Goal: Task Accomplishment & Management: Complete application form

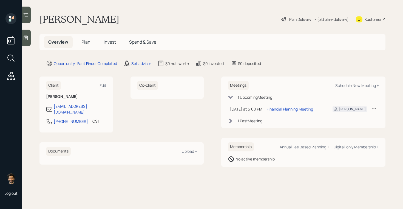
click at [108, 42] on span "Invest" at bounding box center [110, 42] width 12 height 6
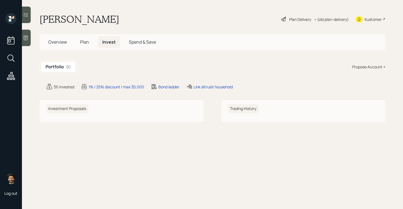
click at [80, 40] on span "Plan" at bounding box center [84, 42] width 9 height 6
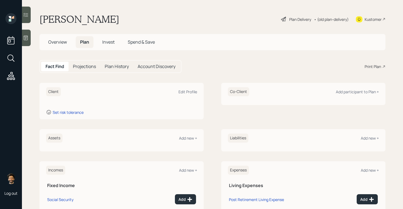
click at [28, 35] on div at bounding box center [26, 38] width 9 height 16
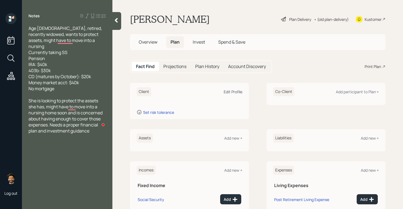
click at [235, 92] on div "Edit Profile" at bounding box center [233, 91] width 19 height 5
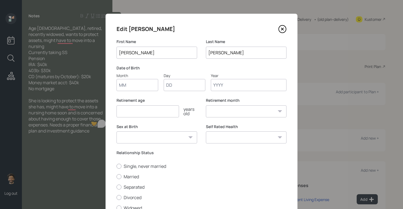
click at [131, 81] on input "Month" at bounding box center [137, 85] width 42 height 12
type input "01"
type input "1950"
select select "1"
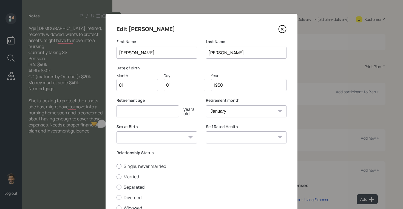
type input "1950"
click at [126, 112] on input "number" at bounding box center [147, 111] width 62 height 12
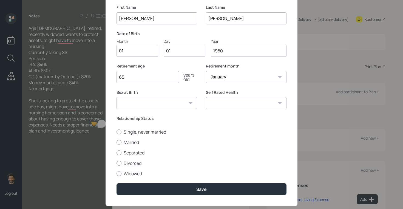
scroll to position [45, 0]
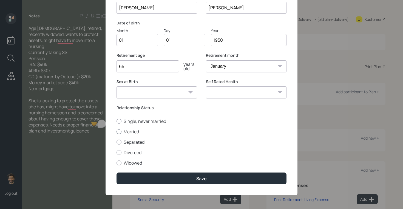
type input "65"
click at [119, 131] on div at bounding box center [118, 131] width 5 height 5
click at [116, 131] on input "Married" at bounding box center [116, 131] width 0 height 0
radio input "true"
click at [129, 164] on label "Widowed" at bounding box center [201, 163] width 170 height 6
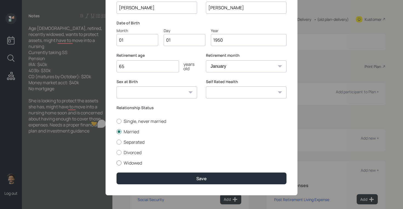
click at [116, 163] on input "Widowed" at bounding box center [116, 162] width 0 height 0
radio input "true"
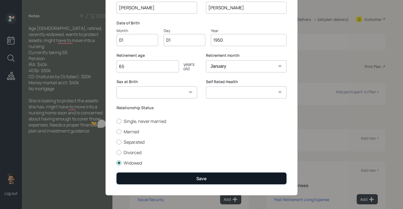
click at [139, 178] on button "Save" at bounding box center [201, 178] width 170 height 12
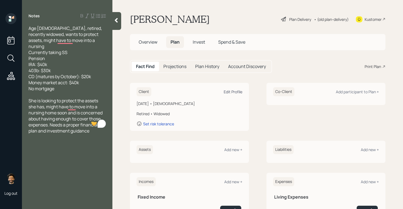
click at [236, 90] on div "Edit Profile" at bounding box center [233, 91] width 19 height 5
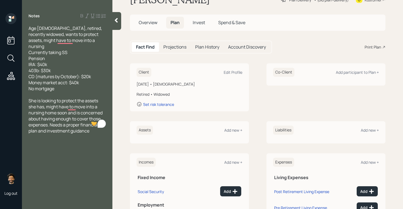
scroll to position [33, 0]
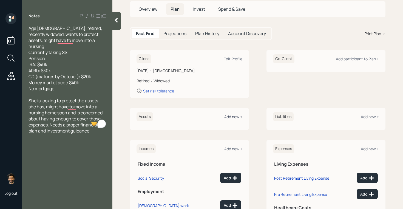
click at [239, 117] on div "Add new +" at bounding box center [233, 116] width 18 height 5
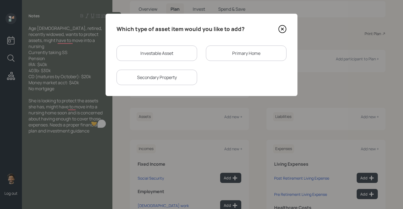
click at [153, 51] on div "Investable Asset" at bounding box center [156, 52] width 81 height 15
select select "taxable"
select select "balanced"
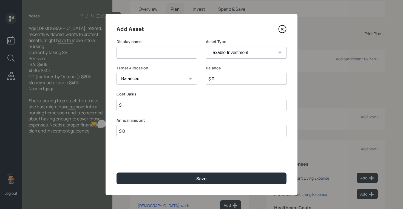
click at [140, 55] on input at bounding box center [156, 53] width 81 height 12
type input "IRA"
click at [222, 79] on input "$ 0" at bounding box center [246, 79] width 81 height 12
type input "$ 40,000"
click at [214, 53] on select "SEP [PERSON_NAME] IRA 401(k) [PERSON_NAME] 401(k) 403(b) [PERSON_NAME] 403(b) 4…" at bounding box center [246, 53] width 81 height 12
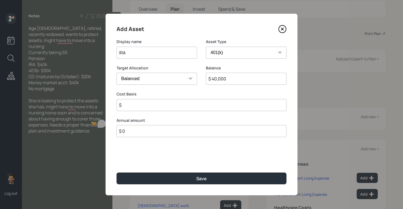
click at [206, 47] on select "SEP [PERSON_NAME] IRA 401(k) [PERSON_NAME] 401(k) 403(b) [PERSON_NAME] 403(b) 4…" at bounding box center [246, 53] width 81 height 12
click at [218, 47] on select "SEP [PERSON_NAME] IRA 401(k) [PERSON_NAME] 401(k) 403(b) [PERSON_NAME] 403(b) 4…" at bounding box center [246, 53] width 81 height 12
select select "ira"
click at [206, 47] on select "SEP [PERSON_NAME] IRA 401(k) [PERSON_NAME] 401(k) 403(b) [PERSON_NAME] 403(b) 4…" at bounding box center [246, 53] width 81 height 12
click at [131, 107] on input "$" at bounding box center [201, 105] width 170 height 12
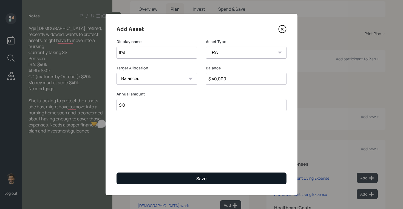
type input "$ 0"
click at [140, 176] on button "Save" at bounding box center [201, 178] width 170 height 12
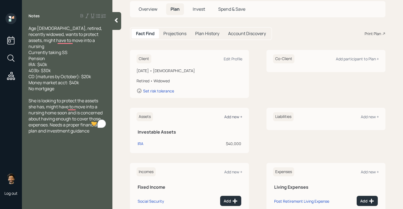
click at [228, 115] on div "Add new +" at bounding box center [233, 116] width 18 height 5
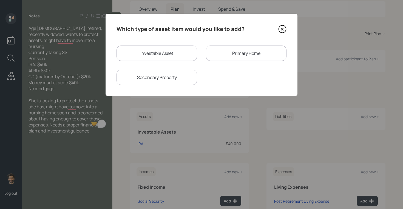
click at [144, 51] on div "Investable Asset" at bounding box center [156, 52] width 81 height 15
select select "taxable"
select select "balanced"
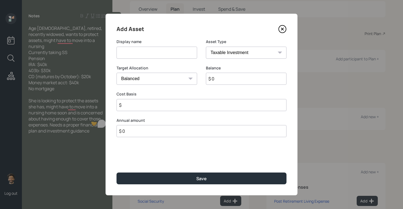
click at [130, 56] on input at bounding box center [156, 53] width 81 height 12
type input "403B"
click at [231, 80] on input "$ 0" at bounding box center [246, 79] width 81 height 12
type input "$ 30,000"
click at [225, 56] on select "SEP [PERSON_NAME] IRA 401(k) [PERSON_NAME] 401(k) 403(b) [PERSON_NAME] 403(b) 4…" at bounding box center [246, 53] width 81 height 12
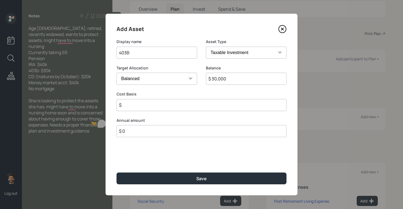
select select "public_school_sponsored"
click at [206, 47] on select "SEP [PERSON_NAME] IRA 401(k) [PERSON_NAME] 401(k) 403(b) [PERSON_NAME] 403(b) 4…" at bounding box center [246, 53] width 81 height 12
click at [127, 104] on input "number" at bounding box center [152, 105] width 72 height 12
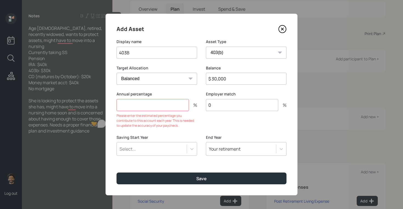
type input "0"
click at [128, 104] on input "number" at bounding box center [152, 105] width 72 height 12
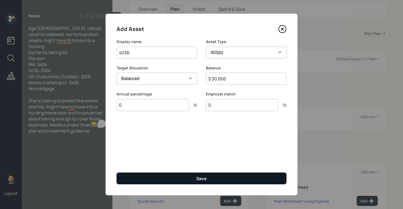
type input "0"
click at [141, 174] on button "Save" at bounding box center [201, 178] width 170 height 12
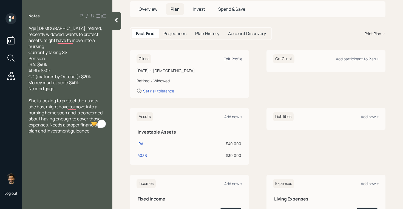
click at [232, 60] on div "Edit Profile" at bounding box center [233, 58] width 19 height 5
click at [227, 116] on div "Add new +" at bounding box center [233, 116] width 18 height 5
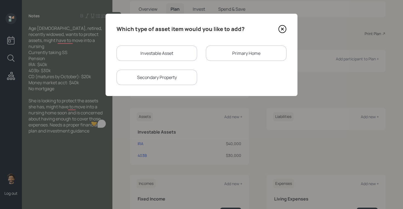
click at [153, 58] on div "Investable Asset" at bounding box center [156, 52] width 81 height 15
select select "taxable"
select select "balanced"
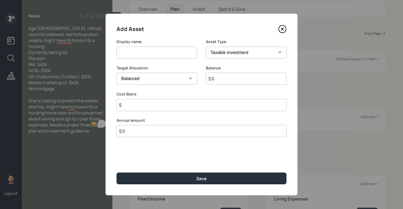
click at [139, 56] on input at bounding box center [156, 53] width 81 height 12
type input "Money Market / CD"
click at [221, 82] on input "$ 0" at bounding box center [246, 79] width 81 height 12
type input "$ 60,000"
click at [222, 51] on select "SEP [PERSON_NAME] IRA 401(k) [PERSON_NAME] 401(k) 403(b) [PERSON_NAME] 403(b) 4…" at bounding box center [246, 53] width 81 height 12
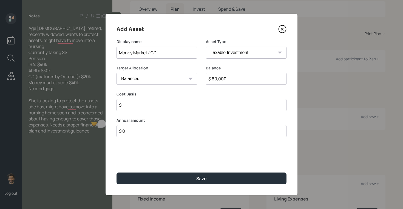
select select "emergency_fund"
click at [206, 47] on select "SEP [PERSON_NAME] IRA 401(k) [PERSON_NAME] 401(k) 403(b) [PERSON_NAME] 403(b) 4…" at bounding box center [246, 53] width 81 height 12
click at [157, 105] on div "Add Asset Display name Money Market / CD Asset Type SEP [PERSON_NAME] IRA 401(k…" at bounding box center [201, 104] width 192 height 181
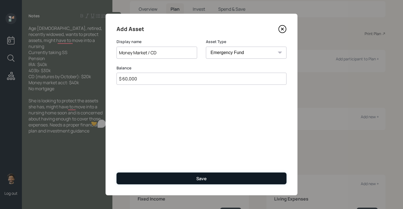
click at [155, 176] on button "Save" at bounding box center [201, 178] width 170 height 12
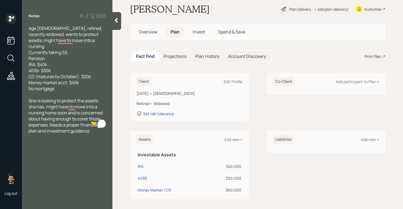
scroll to position [1, 0]
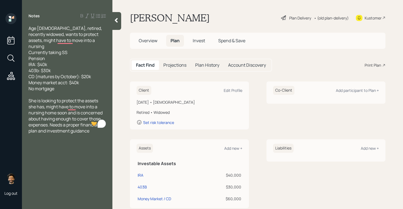
click at [198, 43] on span "Invest" at bounding box center [199, 41] width 12 height 6
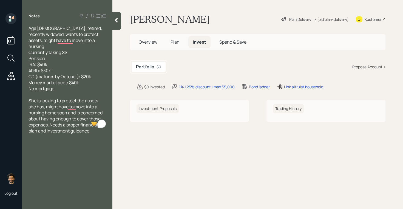
click at [363, 67] on div "Propose Account +" at bounding box center [368, 67] width 33 height 6
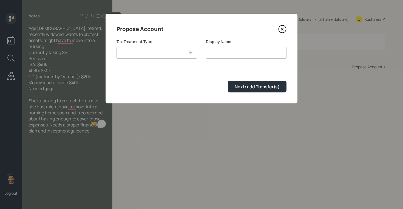
click at [156, 55] on select "[PERSON_NAME] Taxable Traditional" at bounding box center [156, 53] width 81 height 12
select select "traditional"
click at [116, 47] on select "[PERSON_NAME] Taxable Traditional" at bounding box center [156, 53] width 81 height 12
type input "Traditional"
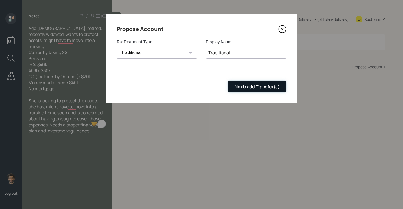
click at [250, 84] on div "Next: add Transfer(s)" at bounding box center [256, 87] width 45 height 6
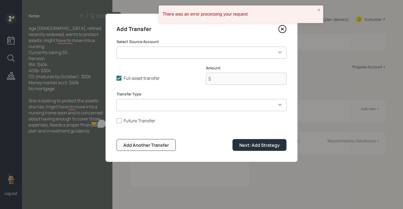
click at [152, 50] on select "IRA ($40,000 | IRA) 403B ($30,000 | 403(b)) Money Market / CD ($60,000 | Emerge…" at bounding box center [201, 53] width 170 height 12
select select "82899c92-b9ba-454c-b3df-4a040e0f56ad"
click at [116, 47] on select "IRA ($40,000 | IRA) 403B ($30,000 | 403(b)) Money Market / CD ($60,000 | Emerge…" at bounding box center [201, 53] width 170 height 12
type input "$ 40,000"
click at [159, 107] on select "ACAT Transfer Non ACAT Transfer Capitalize Rollover Rollover Deposit" at bounding box center [201, 105] width 170 height 12
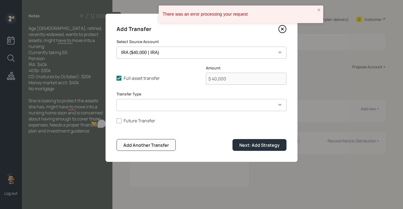
select select "acat_transfer"
click at [116, 99] on select "ACAT Transfer Non ACAT Transfer Capitalize Rollover Rollover Deposit" at bounding box center [201, 105] width 170 height 12
click at [140, 148] on button "Add Another Transfer" at bounding box center [145, 145] width 59 height 12
click at [148, 53] on select "IRA ($40,000 | IRA) 403B ($30,000 | 403(b)) Money Market / CD ($60,000 | Emerge…" at bounding box center [201, 53] width 170 height 12
select select "2d1978ff-0419-4bed-abc5-829469a84c1f"
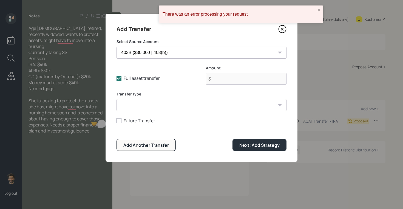
click at [116, 47] on select "IRA ($40,000 | IRA) 403B ($30,000 | 403(b)) Money Market / CD ($60,000 | Emerge…" at bounding box center [201, 53] width 170 height 12
type input "$ 30,000"
click at [195, 102] on select "ACAT Transfer Non ACAT Transfer Capitalize Rollover Rollover Deposit" at bounding box center [201, 105] width 170 height 12
select select "acat_transfer"
click at [116, 99] on select "ACAT Transfer Non ACAT Transfer Capitalize Rollover Rollover Deposit" at bounding box center [201, 105] width 170 height 12
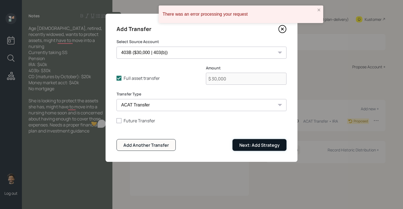
click at [247, 144] on div "Next: Add Strategy" at bounding box center [259, 145] width 40 height 6
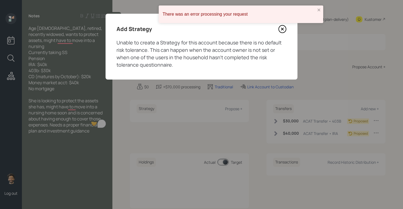
click at [281, 29] on icon at bounding box center [282, 29] width 8 height 8
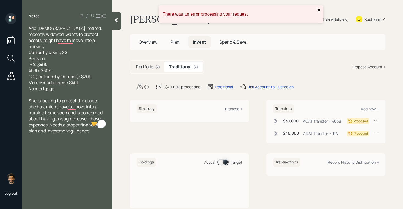
click at [319, 10] on icon "close" at bounding box center [319, 10] width 4 height 4
